Goal: Task Accomplishment & Management: Manage account settings

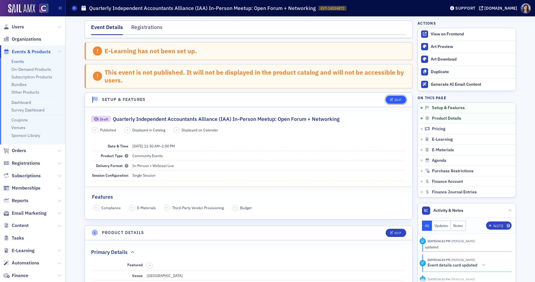
click at [398, 99] on div "Edit" at bounding box center [398, 99] width 7 height 3
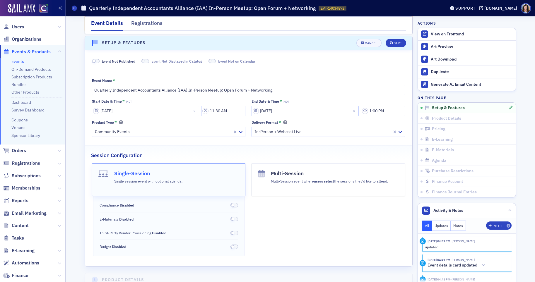
scroll to position [59, 0]
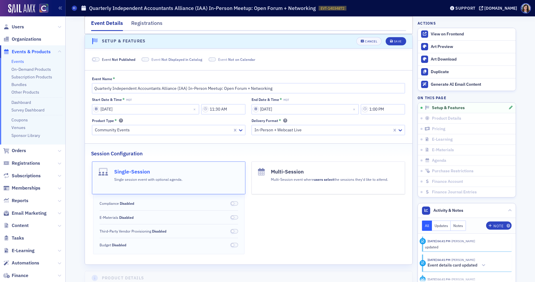
click at [98, 60] on span at bounding box center [96, 59] width 8 height 4
click at [397, 42] on div "Save" at bounding box center [398, 41] width 8 height 3
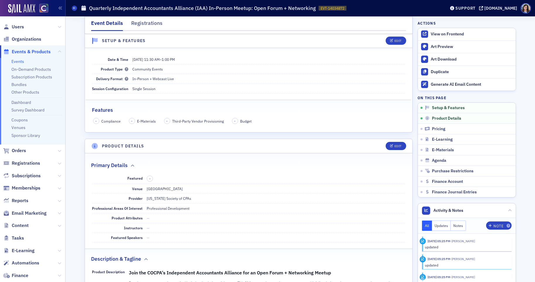
scroll to position [30, 0]
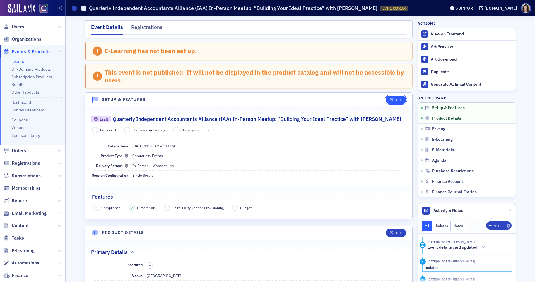
click at [398, 100] on div "Edit" at bounding box center [398, 99] width 7 height 3
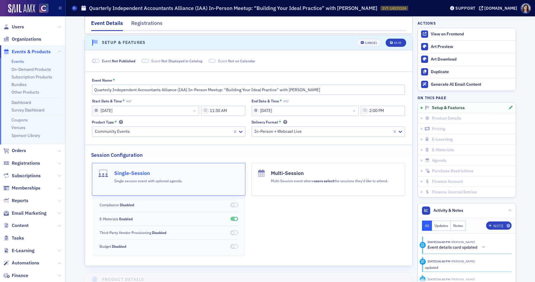
scroll to position [59, 0]
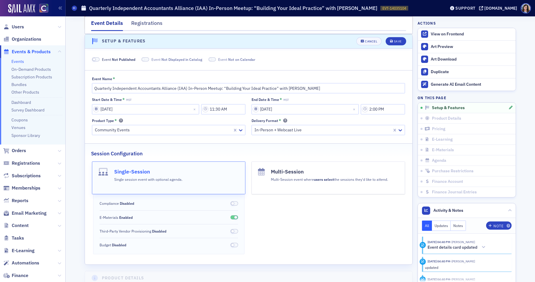
click at [98, 59] on span at bounding box center [96, 59] width 8 height 4
click at [399, 42] on div "Save" at bounding box center [398, 41] width 8 height 3
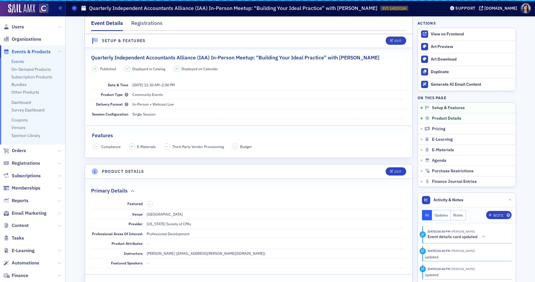
scroll to position [30, 0]
